Goal: Task Accomplishment & Management: Complete application form

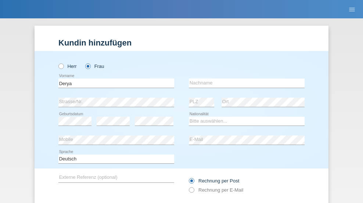
type input "Derya"
click at [244, 79] on input "text" at bounding box center [247, 83] width 116 height 9
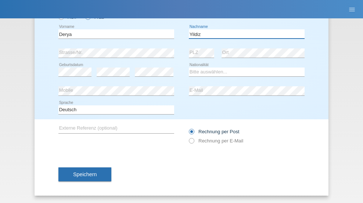
type input "Yildiz"
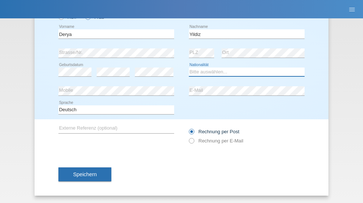
select select "TR"
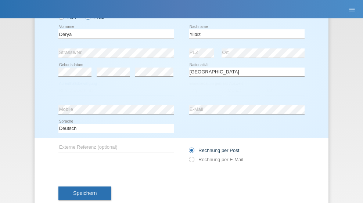
select select "C"
select select "02"
select select "10"
select select "2000"
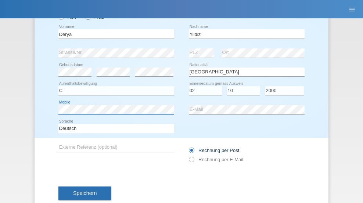
scroll to position [68, 0]
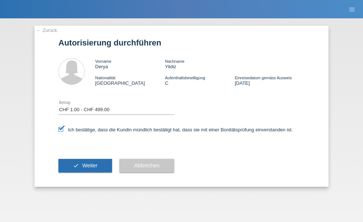
select select "1"
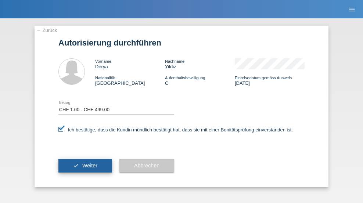
click at [85, 166] on span "Weiter" at bounding box center [89, 166] width 15 height 6
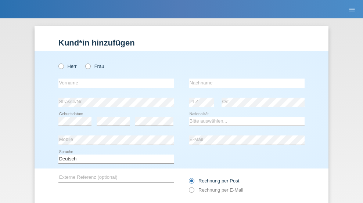
radio input "true"
click at [113, 79] on input "text" at bounding box center [116, 83] width 116 height 9
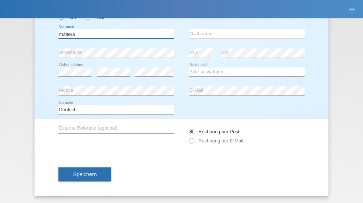
type input "malfera"
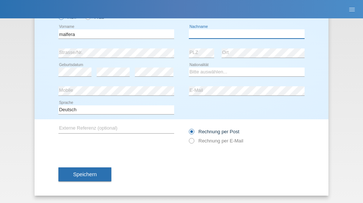
click at [244, 34] on input "text" at bounding box center [247, 33] width 116 height 9
type input "salvatore"
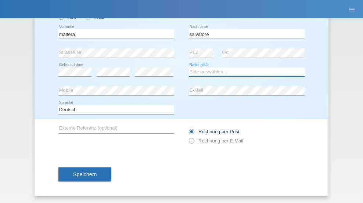
select select "IT"
select select "C"
select select "17"
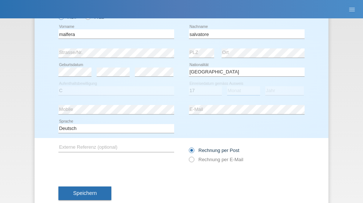
select select "06"
select select "1987"
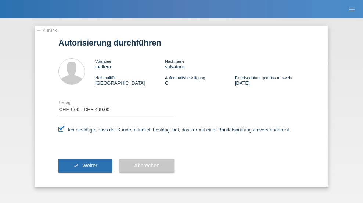
select select "1"
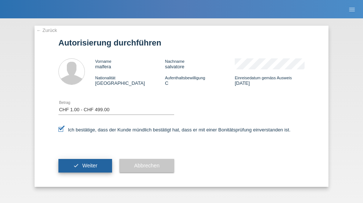
click at [85, 166] on span "Weiter" at bounding box center [89, 166] width 15 height 6
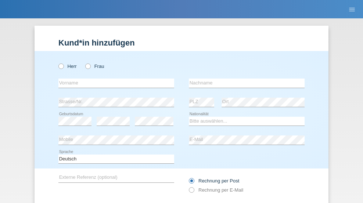
radio input "true"
click at [113, 79] on input "text" at bounding box center [116, 83] width 116 height 9
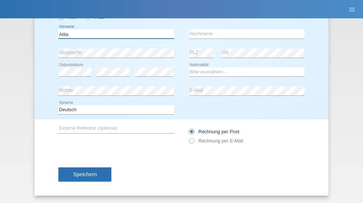
type input "Atila"
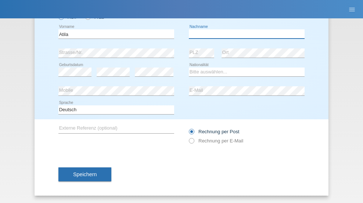
click at [244, 34] on input "text" at bounding box center [247, 33] width 116 height 9
type input "Cseke"
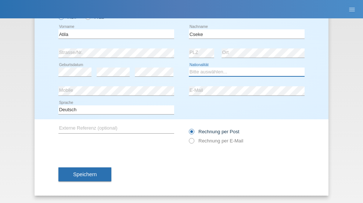
select select "CH"
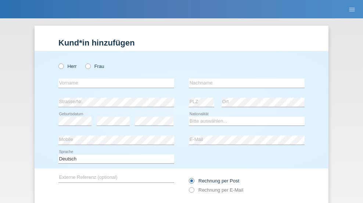
radio input "true"
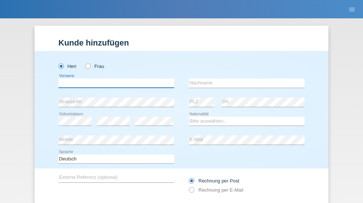
click at [113, 79] on input "text" at bounding box center [116, 83] width 116 height 9
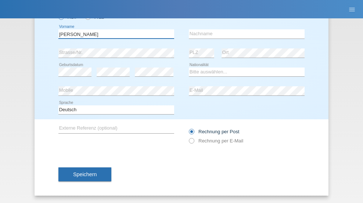
type input "Puvanenthiran"
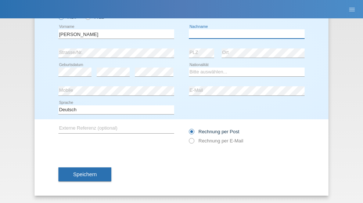
click at [244, 34] on input "text" at bounding box center [247, 33] width 116 height 9
type input "Kishanth"
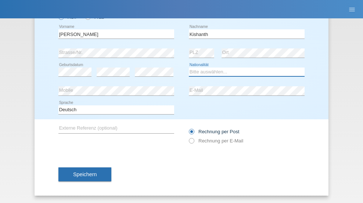
select select "LK"
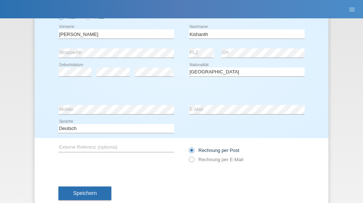
select select "C"
select select "09"
select select "2010"
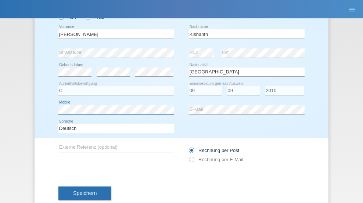
scroll to position [68, 0]
